Goal: Download file/media

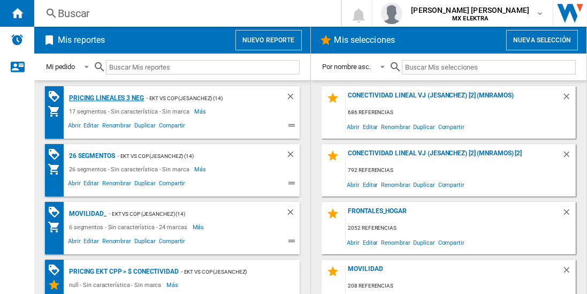
click at [106, 97] on div "Pricing lineales 3 neg" at bounding box center [105, 97] width 78 height 13
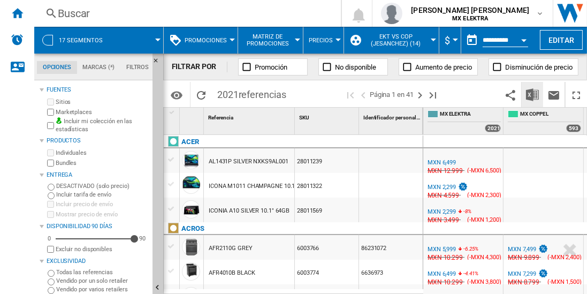
click at [533, 94] on img "Descargar en Excel" at bounding box center [532, 94] width 13 height 13
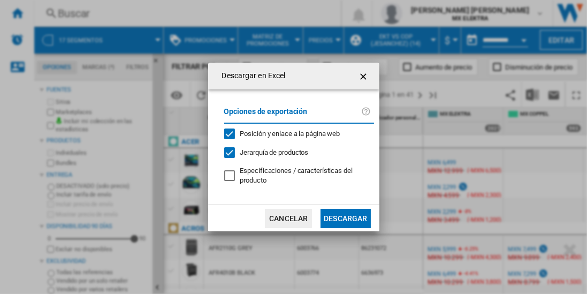
click at [345, 217] on button "Descargar" at bounding box center [345, 218] width 50 height 19
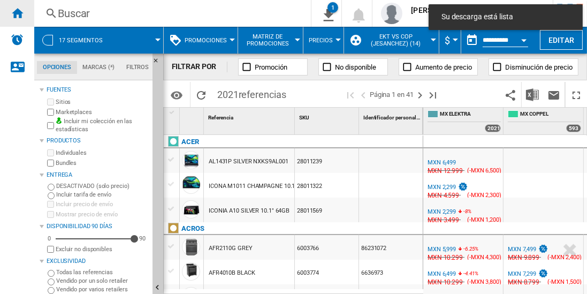
click at [17, 13] on ng-md-icon "Inicio" at bounding box center [17, 12] width 13 height 13
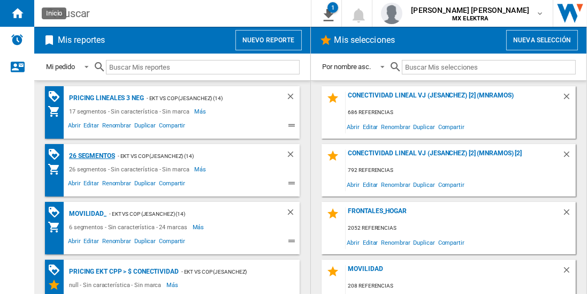
click at [92, 155] on div "26 segmentos" at bounding box center [90, 155] width 49 height 13
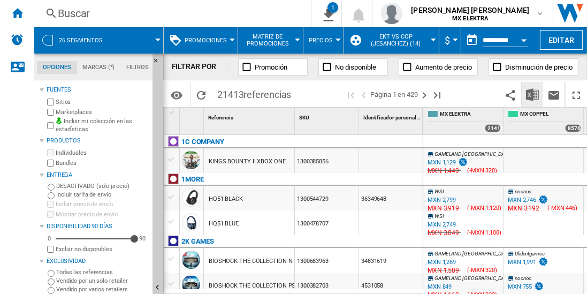
click at [533, 94] on img "Descargar en Excel" at bounding box center [532, 94] width 13 height 13
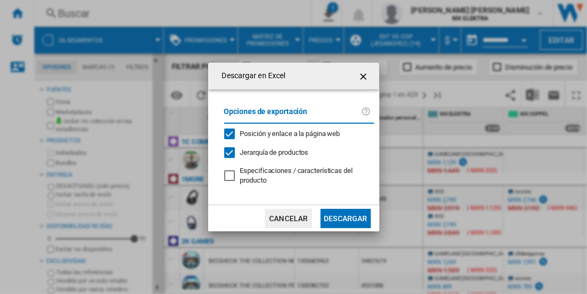
click at [345, 217] on button "Descargar" at bounding box center [345, 218] width 50 height 19
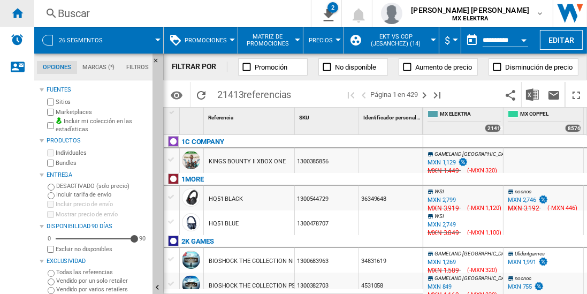
click at [17, 13] on ng-md-icon "Inicio" at bounding box center [17, 12] width 13 height 13
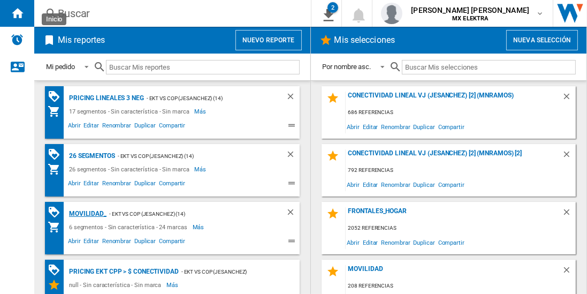
click at [86, 212] on div "MOVILIDAD_" at bounding box center [86, 213] width 40 height 13
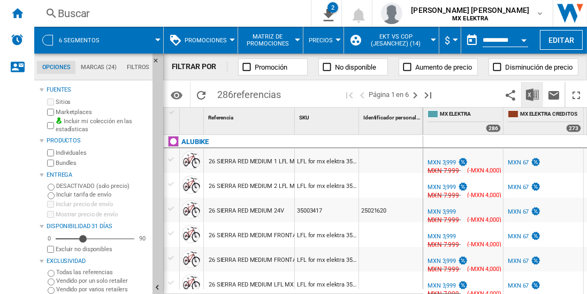
click at [533, 94] on img "Descargar en Excel" at bounding box center [532, 94] width 13 height 13
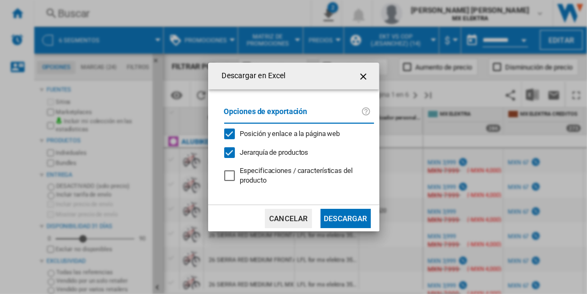
click at [345, 217] on button "Descargar" at bounding box center [345, 218] width 50 height 19
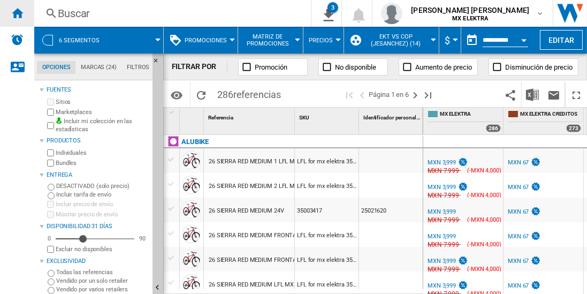
click at [17, 13] on ng-md-icon "Inicio" at bounding box center [17, 12] width 13 height 13
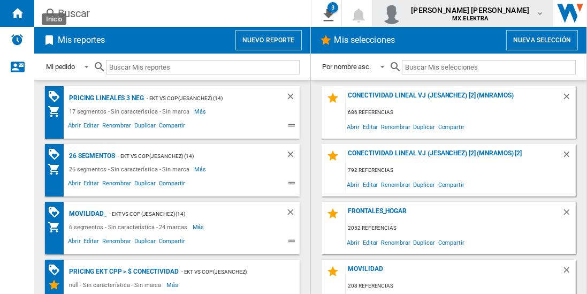
click at [480, 13] on span "[PERSON_NAME] [PERSON_NAME]" at bounding box center [470, 10] width 118 height 11
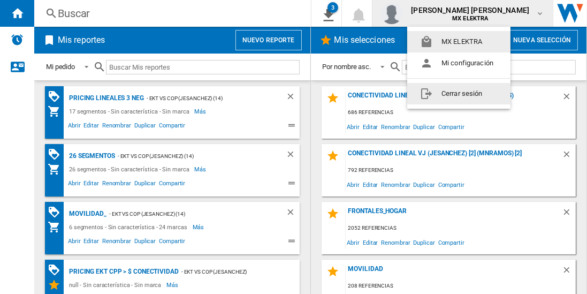
click at [458, 93] on button "Cerrar sesión" at bounding box center [458, 93] width 103 height 21
